Goal: Task Accomplishment & Management: Use online tool/utility

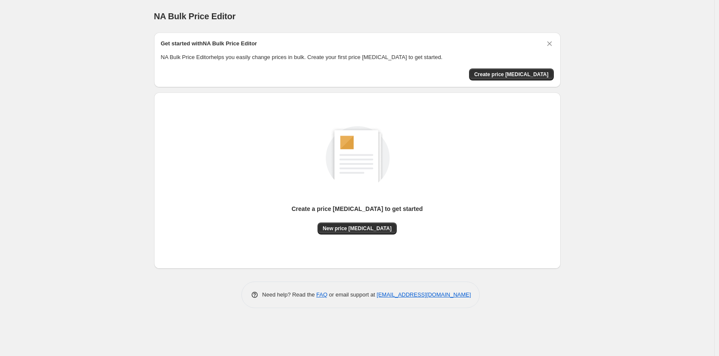
click at [614, 105] on div "NA Bulk Price Editor. This page is ready NA Bulk Price Editor Get started with …" at bounding box center [357, 178] width 714 height 356
drag, startPoint x: 591, startPoint y: 59, endPoint x: 592, endPoint y: 45, distance: 13.7
click at [591, 58] on div "NA Bulk Price Editor. This page is ready NA Bulk Price Editor Get started with …" at bounding box center [357, 178] width 714 height 356
click at [589, 45] on div "NA Bulk Price Editor. This page is ready NA Bulk Price Editor Get started with …" at bounding box center [357, 178] width 714 height 356
click at [592, 69] on div "NA Bulk Price Editor. This page is ready NA Bulk Price Editor Get started with …" at bounding box center [357, 178] width 714 height 356
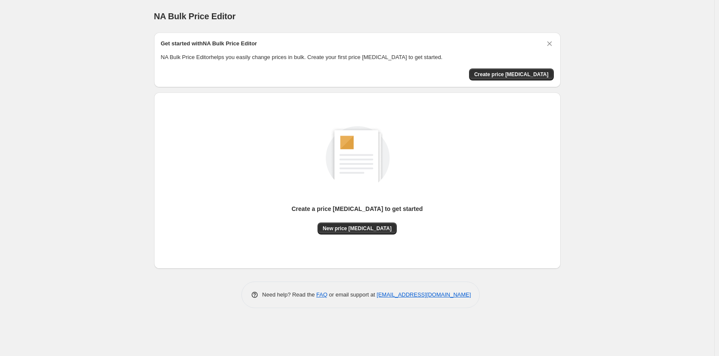
click at [622, 80] on div "NA Bulk Price Editor. This page is ready NA Bulk Price Editor Get started with …" at bounding box center [357, 178] width 714 height 356
click at [624, 80] on div "NA Bulk Price Editor. This page is ready NA Bulk Price Editor Get started with …" at bounding box center [357, 178] width 714 height 356
click at [617, 71] on div "NA Bulk Price Editor. This page is ready NA Bulk Price Editor Get started with …" at bounding box center [357, 178] width 714 height 356
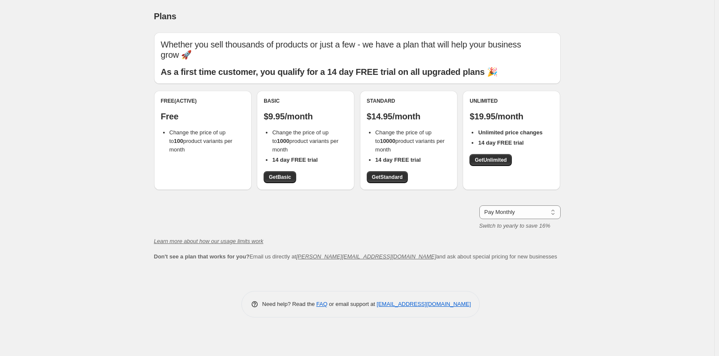
click at [693, 138] on div "Plans. This page is ready Plans Whether you sell thousands of products or just …" at bounding box center [357, 178] width 714 height 356
drag, startPoint x: 374, startPoint y: 142, endPoint x: 391, endPoint y: 145, distance: 17.3
click at [393, 145] on ul "Change the price of up to 10000 product variants per month 14 day FREE trial" at bounding box center [409, 146] width 84 height 36
click at [390, 145] on li "Change the price of up to 10000 product variants per month" at bounding box center [412, 141] width 75 height 26
click at [612, 123] on div "Plans. This page is ready Plans Whether you sell thousands of products or just …" at bounding box center [357, 178] width 714 height 356
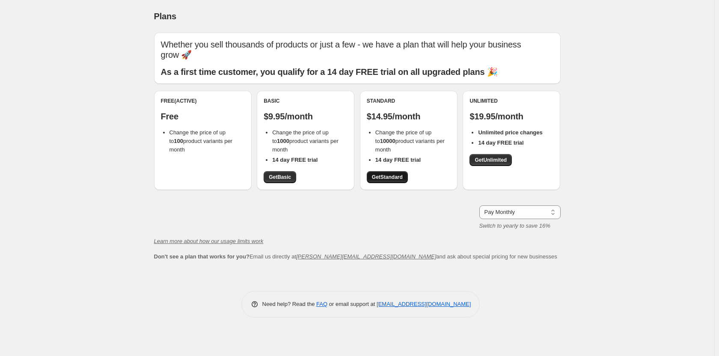
click at [384, 176] on span "Get Standard" at bounding box center [387, 177] width 31 height 7
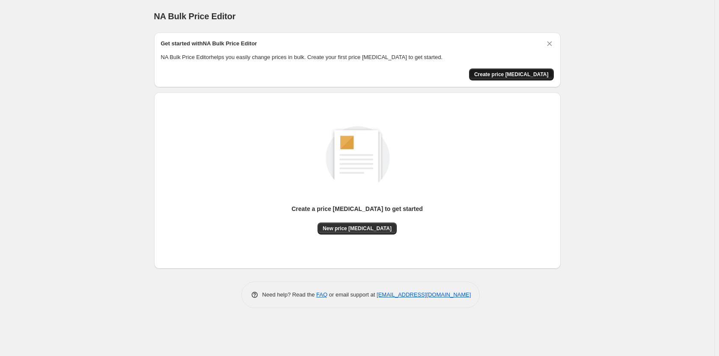
click at [536, 73] on span "Create price change job" at bounding box center [511, 74] width 74 height 7
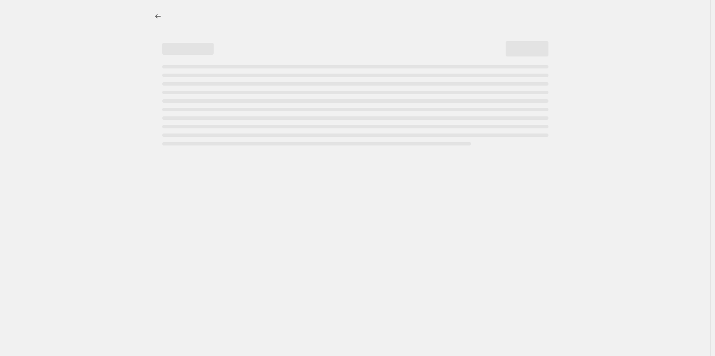
select select "percentage"
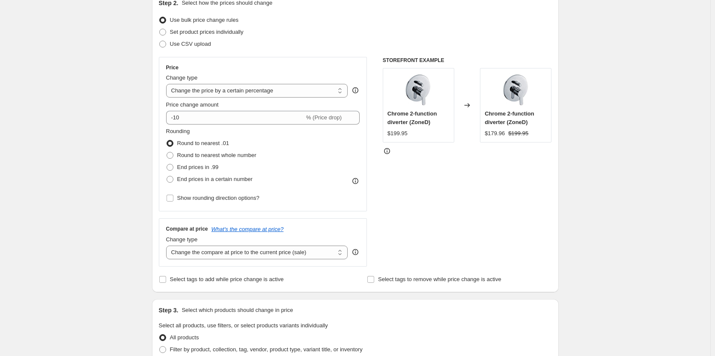
scroll to position [86, 0]
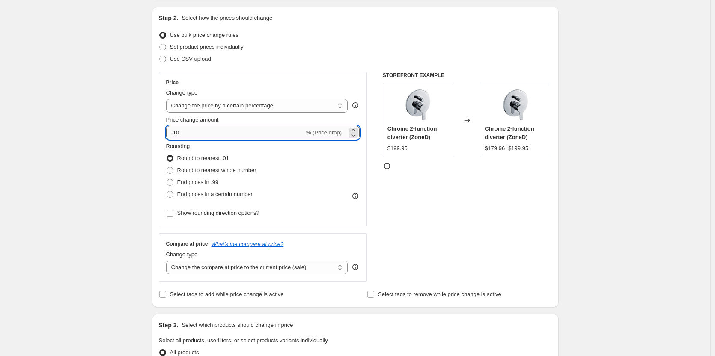
click at [178, 133] on input "-10" at bounding box center [235, 133] width 138 height 14
type input "-15"
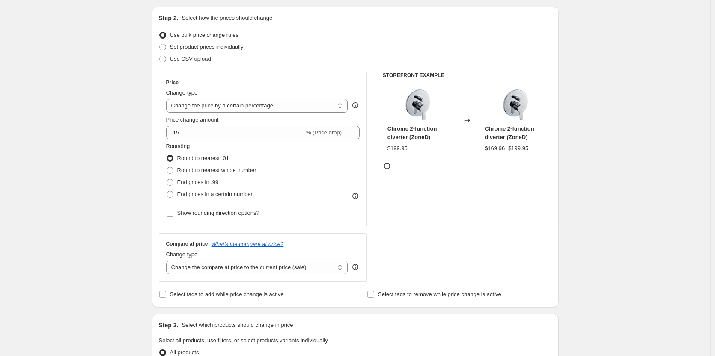
click at [131, 154] on div "Create new price change job. This page is ready Create new price change job Dra…" at bounding box center [355, 344] width 710 height 861
click at [82, 168] on div "Create new price change job. This page is ready Create new price change job Dra…" at bounding box center [355, 344] width 710 height 861
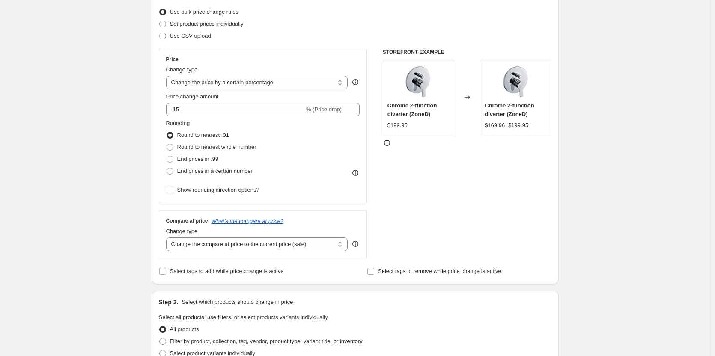
scroll to position [128, 0]
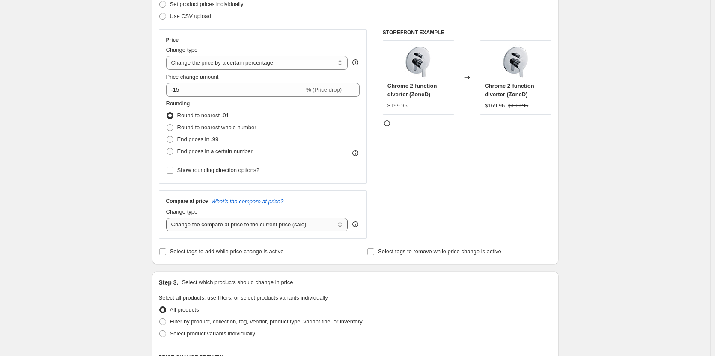
click at [175, 223] on select "Change the compare at price to the current price (sale) Change the compare at p…" at bounding box center [257, 225] width 182 height 14
click at [119, 213] on div "Create new price change job. This page is ready Create new price change job Dra…" at bounding box center [355, 302] width 710 height 861
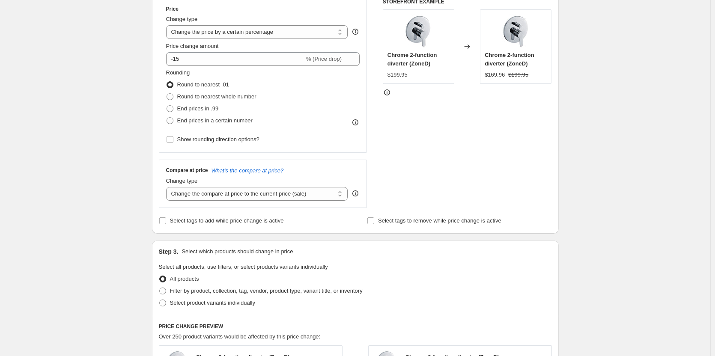
scroll to position [171, 0]
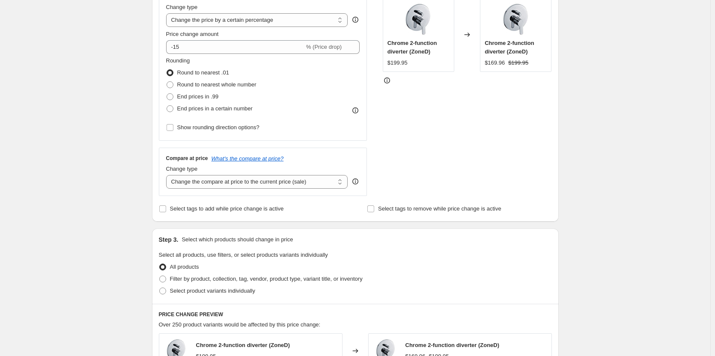
click at [117, 196] on div "Create new price change job. This page is ready Create new price change job Dra…" at bounding box center [355, 259] width 710 height 861
click at [71, 226] on div "Create new price change job. This page is ready Create new price change job Dra…" at bounding box center [355, 259] width 710 height 861
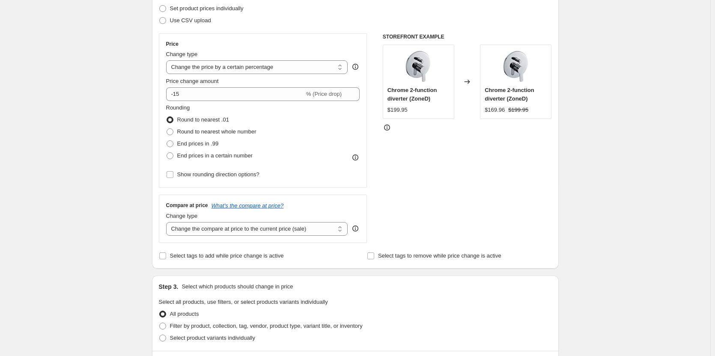
scroll to position [128, 0]
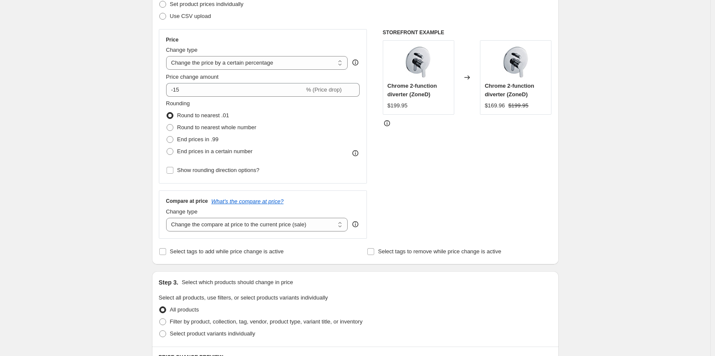
click at [589, 118] on div "Create new price change job. This page is ready Create new price change job Dra…" at bounding box center [355, 302] width 710 height 861
click at [359, 225] on icon at bounding box center [355, 224] width 9 height 9
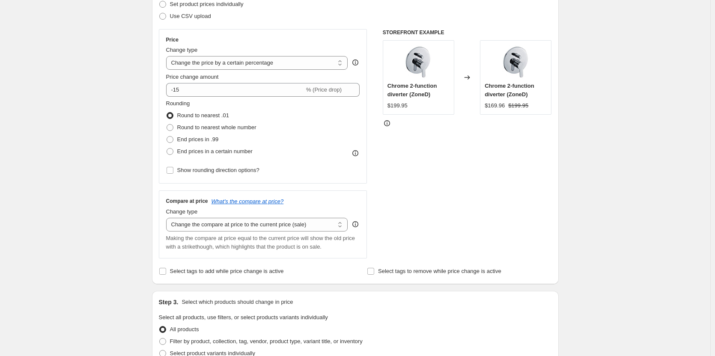
click at [359, 225] on icon at bounding box center [355, 224] width 9 height 9
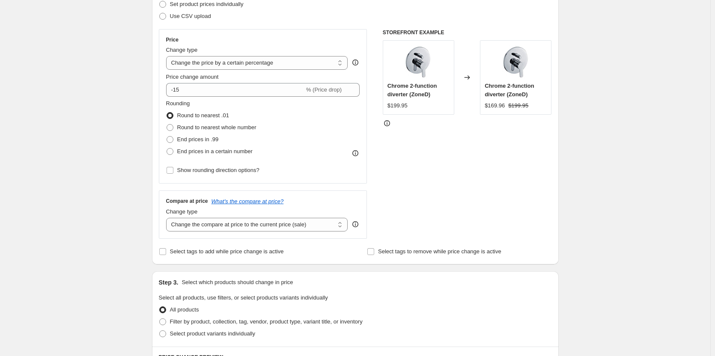
click at [590, 167] on div "Create new price change job. This page is ready Create new price change job Dra…" at bounding box center [355, 302] width 710 height 861
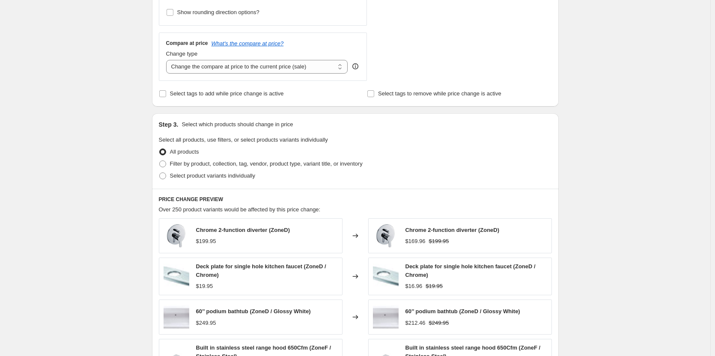
scroll to position [257, 0]
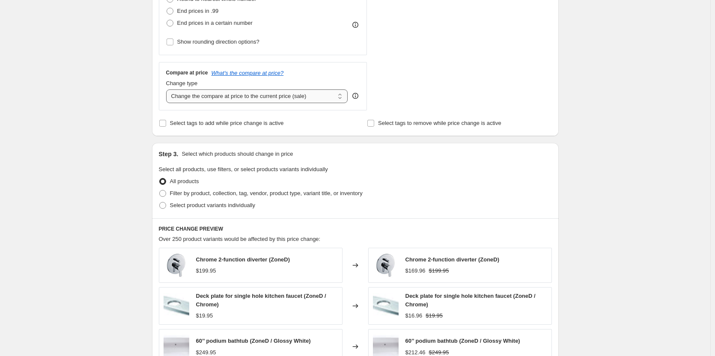
click at [293, 96] on select "Change the compare at price to the current price (sale) Change the compare at p…" at bounding box center [257, 96] width 182 height 14
click at [580, 80] on div "Create new price change job. This page is ready Create new price change job Dra…" at bounding box center [355, 173] width 710 height 861
click at [185, 196] on span "Filter by product, collection, tag, vendor, product type, variant title, or inv…" at bounding box center [266, 193] width 193 height 6
click at [160, 190] on input "Filter by product, collection, tag, vendor, product type, variant title, or inv…" at bounding box center [159, 190] width 0 height 0
radio input "true"
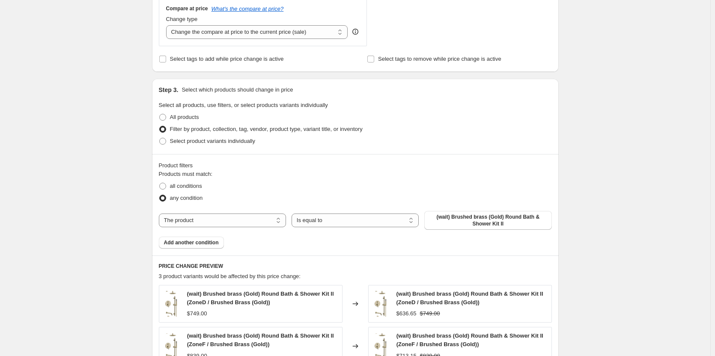
scroll to position [342, 0]
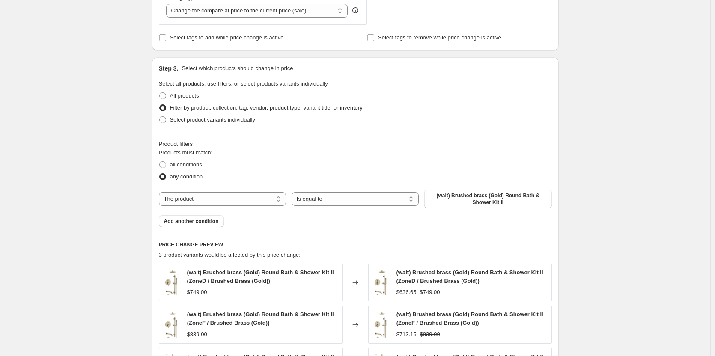
click at [629, 99] on div "Create new price change job. This page is ready Create new price change job Dra…" at bounding box center [355, 101] width 710 height 886
click at [297, 197] on select "Is equal to Is not equal to" at bounding box center [354, 199] width 127 height 14
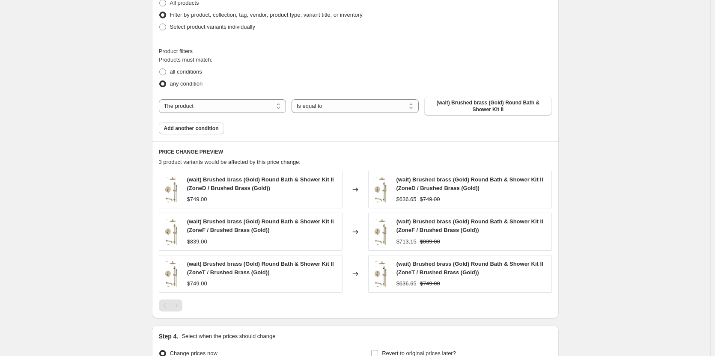
scroll to position [402, 0]
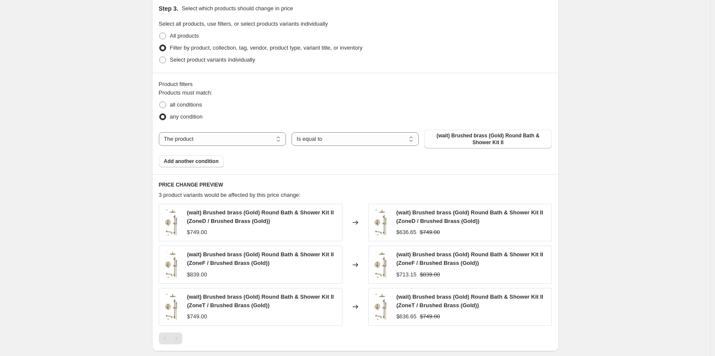
drag, startPoint x: 679, startPoint y: 158, endPoint x: 703, endPoint y: 147, distance: 25.6
click at [679, 158] on div "Create new price change job. This page is ready Create new price change job Dra…" at bounding box center [355, 41] width 710 height 886
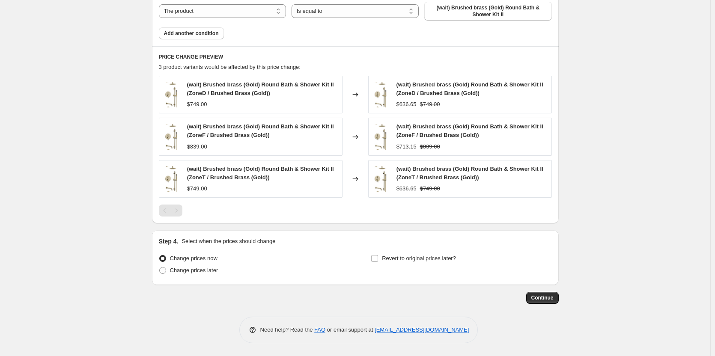
scroll to position [531, 0]
click at [190, 270] on span "Change prices later" at bounding box center [194, 270] width 48 height 6
click at [160, 267] on input "Change prices later" at bounding box center [159, 267] width 0 height 0
radio input "true"
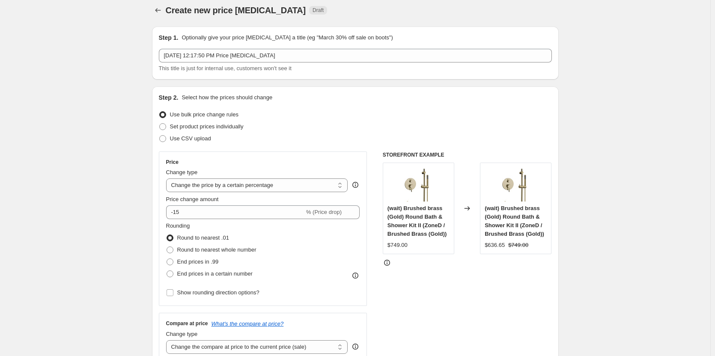
scroll to position [0, 0]
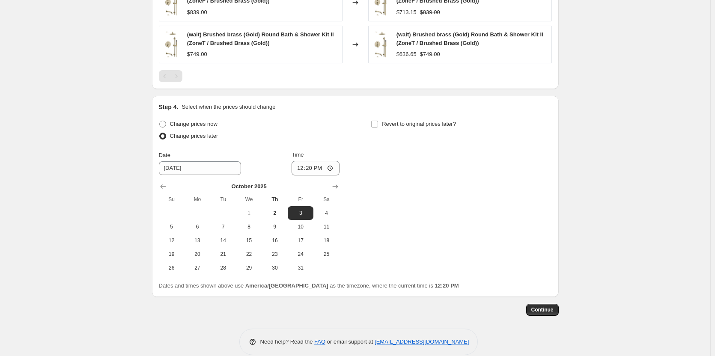
scroll to position [677, 0]
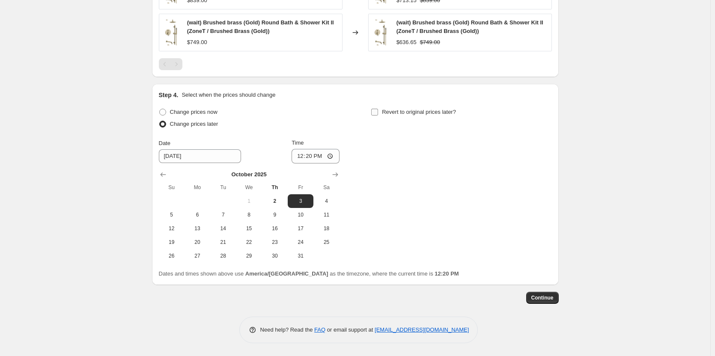
click at [383, 112] on label "Revert to original prices later?" at bounding box center [413, 112] width 85 height 12
click at [378, 112] on input "Revert to original prices later?" at bounding box center [374, 112] width 7 height 7
checkbox input "true"
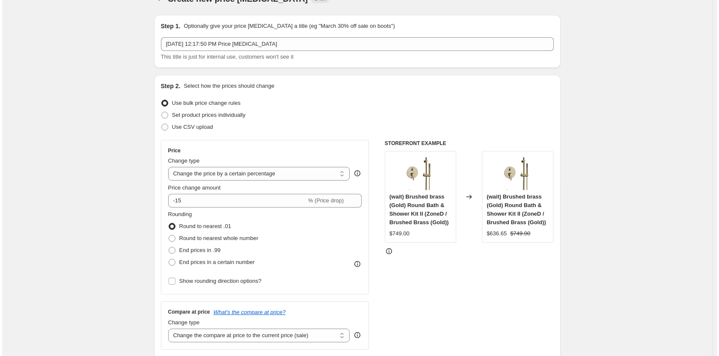
scroll to position [0, 0]
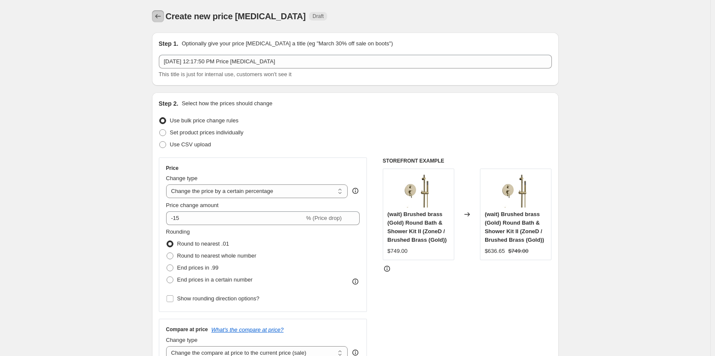
click at [162, 19] on icon "Price change jobs" at bounding box center [158, 16] width 9 height 9
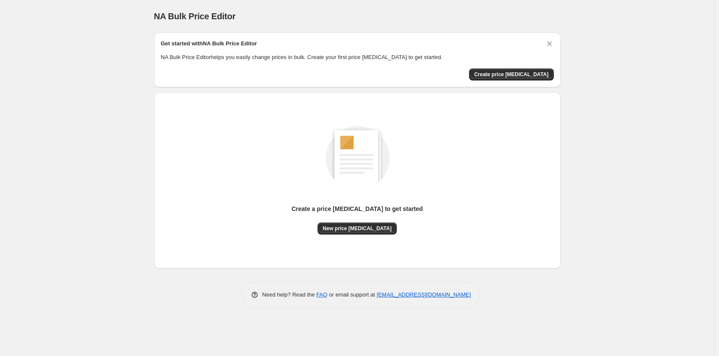
click at [251, 9] on div "NA Bulk Price Editor. This page is ready NA Bulk Price Editor" at bounding box center [357, 16] width 406 height 33
click at [213, 30] on div "NA Bulk Price Editor. This page is ready NA Bulk Price Editor" at bounding box center [357, 16] width 406 height 33
drag, startPoint x: 146, startPoint y: 18, endPoint x: 250, endPoint y: 18, distance: 104.4
click at [250, 18] on div "NA Bulk Price Editor. This page is ready NA Bulk Price Editor Get started with …" at bounding box center [357, 160] width 427 height 321
click at [250, 18] on div "NA Bulk Price Editor" at bounding box center [357, 16] width 406 height 12
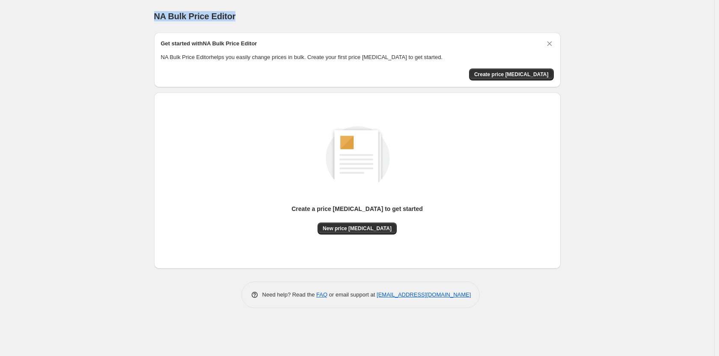
drag, startPoint x: 228, startPoint y: 16, endPoint x: 137, endPoint y: 12, distance: 91.2
click at [137, 12] on div "NA Bulk Price Editor. This page is ready NA Bulk Price Editor Get started with …" at bounding box center [357, 178] width 714 height 356
drag, startPoint x: 137, startPoint y: 12, endPoint x: 142, endPoint y: 12, distance: 4.7
click at [137, 12] on div "NA Bulk Price Editor. This page is ready NA Bulk Price Editor Get started with …" at bounding box center [357, 178] width 714 height 356
drag, startPoint x: 148, startPoint y: 14, endPoint x: 255, endPoint y: 21, distance: 107.2
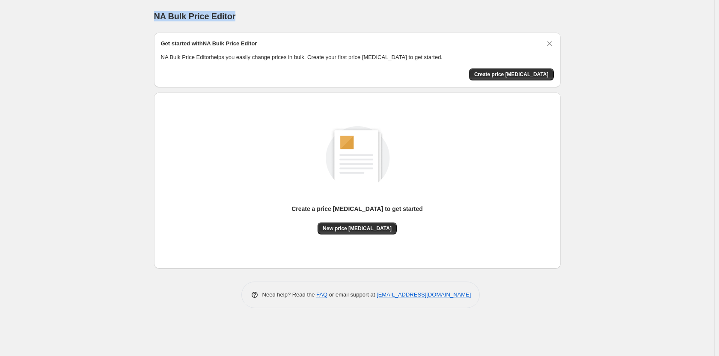
click at [255, 21] on div "NA Bulk Price Editor. This page is ready NA Bulk Price Editor Get started with …" at bounding box center [357, 160] width 427 height 321
drag, startPoint x: 255, startPoint y: 21, endPoint x: 244, endPoint y: 34, distance: 17.6
click at [255, 21] on div "NA Bulk Price Editor" at bounding box center [357, 16] width 406 height 12
click at [236, 15] on div "NA Bulk Price Editor" at bounding box center [357, 16] width 406 height 12
drag, startPoint x: 234, startPoint y: 17, endPoint x: 182, endPoint y: 17, distance: 51.3
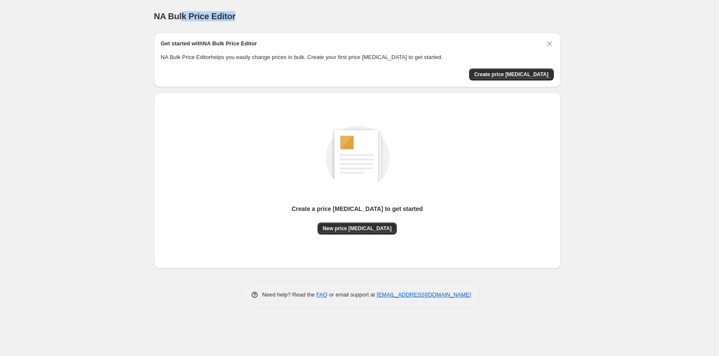
click at [182, 17] on span "NA Bulk Price Editor" at bounding box center [195, 16] width 82 height 9
click at [183, 21] on span "NA Bulk Price Editor" at bounding box center [195, 16] width 82 height 9
drag, startPoint x: 198, startPoint y: 52, endPoint x: 188, endPoint y: 53, distance: 9.9
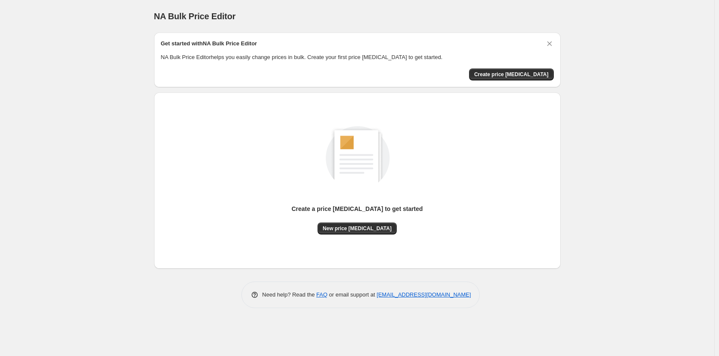
click at [198, 52] on div "Get started with NA Bulk Price Editor NA Bulk Price Editor helps you easily cha…" at bounding box center [357, 50] width 393 height 22
click at [183, 39] on h2 "Get started with NA Bulk Price Editor" at bounding box center [209, 43] width 96 height 9
click at [182, 27] on div "NA Bulk Price Editor. This page is ready NA Bulk Price Editor" at bounding box center [357, 16] width 406 height 33
click at [184, 16] on span "NA Bulk Price Editor" at bounding box center [195, 16] width 82 height 9
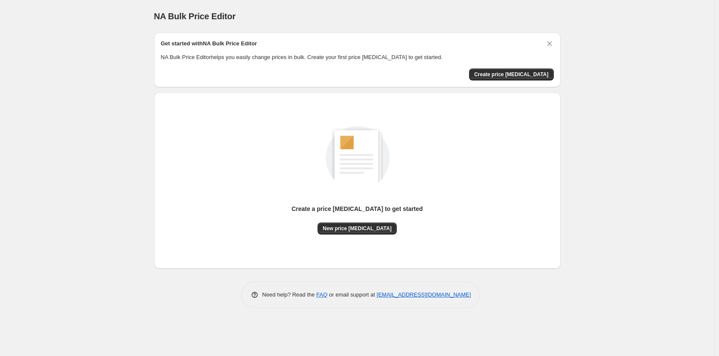
click at [144, 113] on div "NA Bulk Price Editor. This page is ready NA Bulk Price Editor Get started with …" at bounding box center [357, 160] width 427 height 321
click at [594, 189] on div "NA Bulk Price Editor. This page is ready NA Bulk Price Editor Get started with …" at bounding box center [357, 178] width 714 height 356
